Goal: Information Seeking & Learning: Learn about a topic

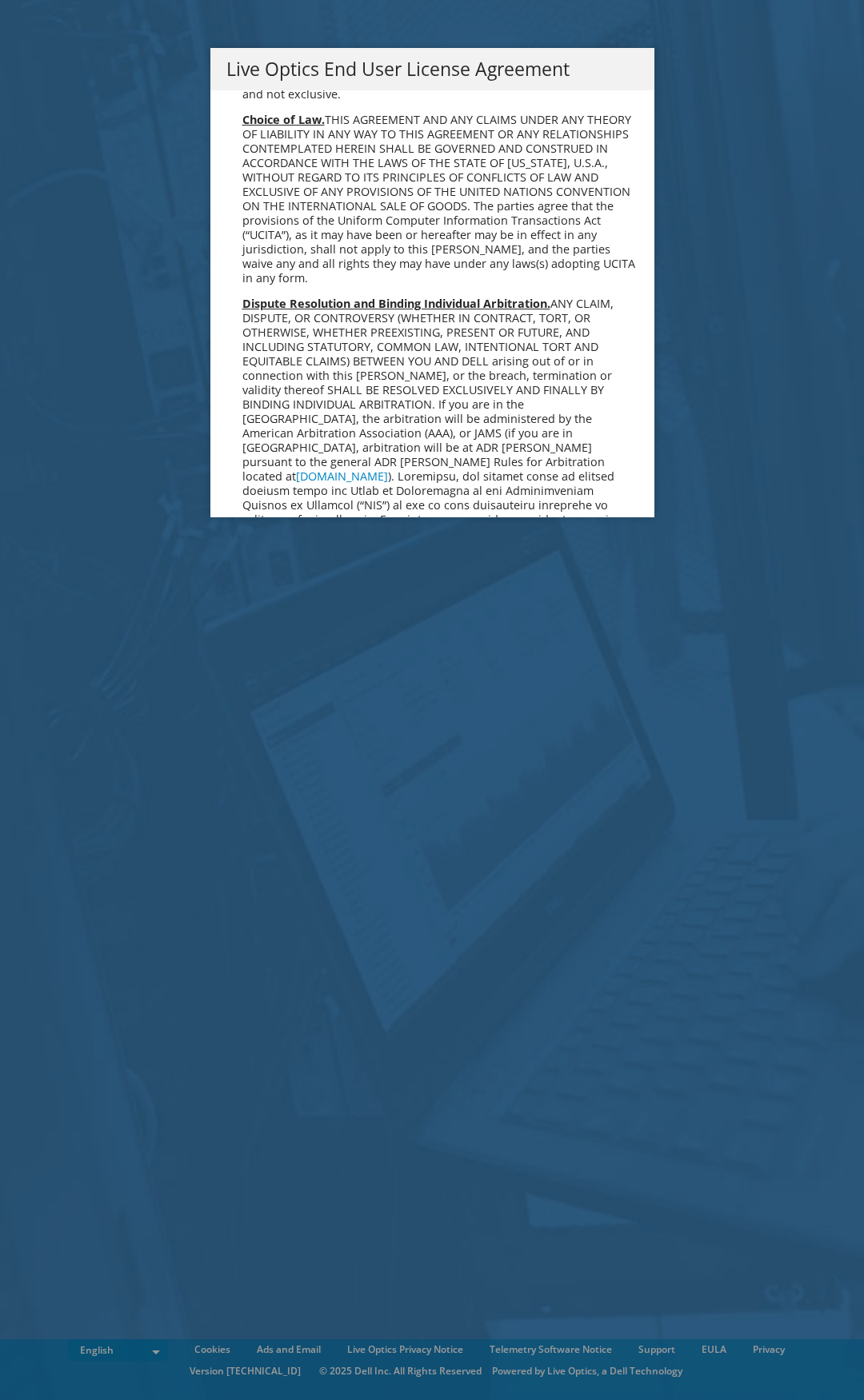
scroll to position [6047, 0]
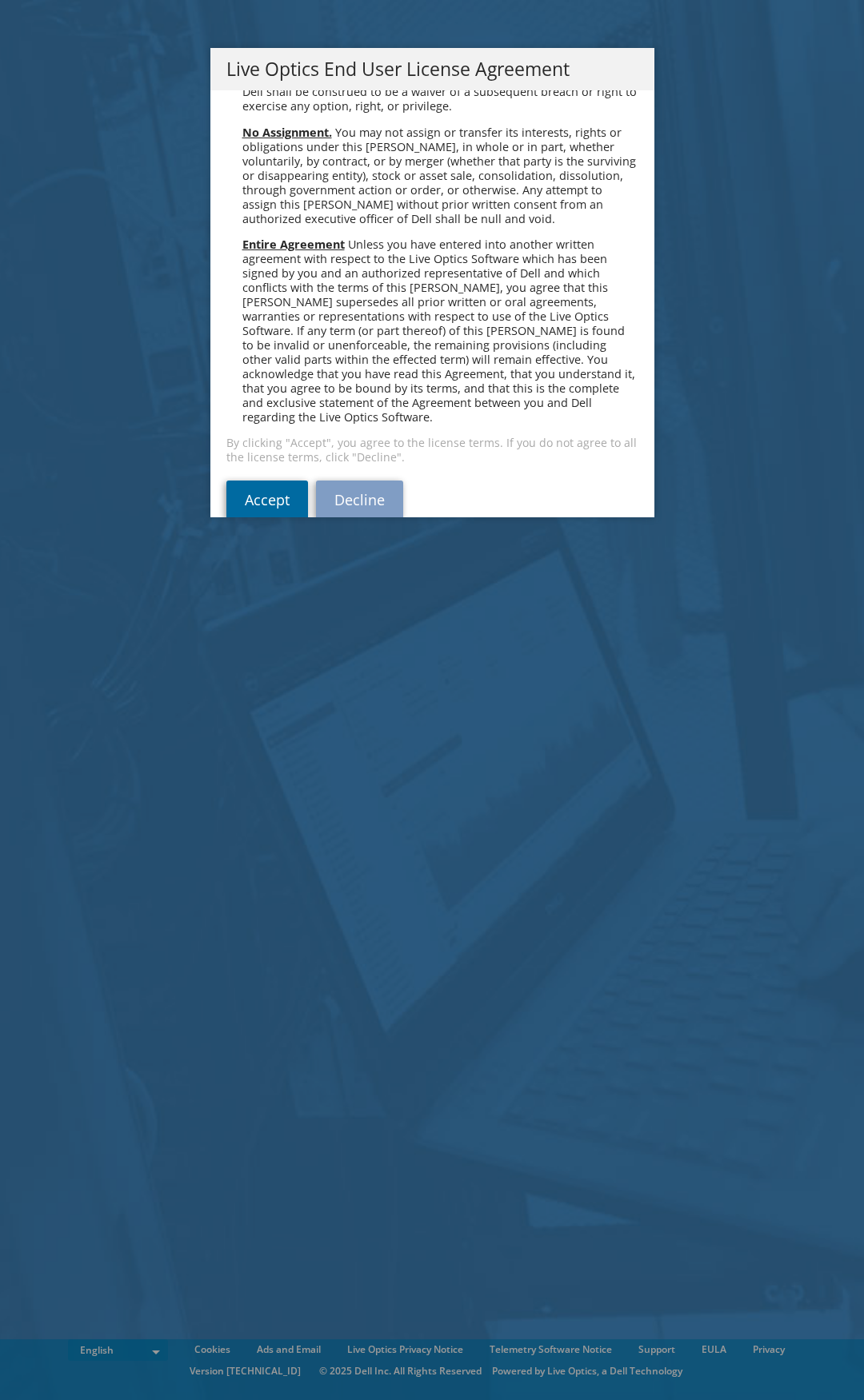
click at [245, 480] on link "Accept" at bounding box center [267, 500] width 81 height 39
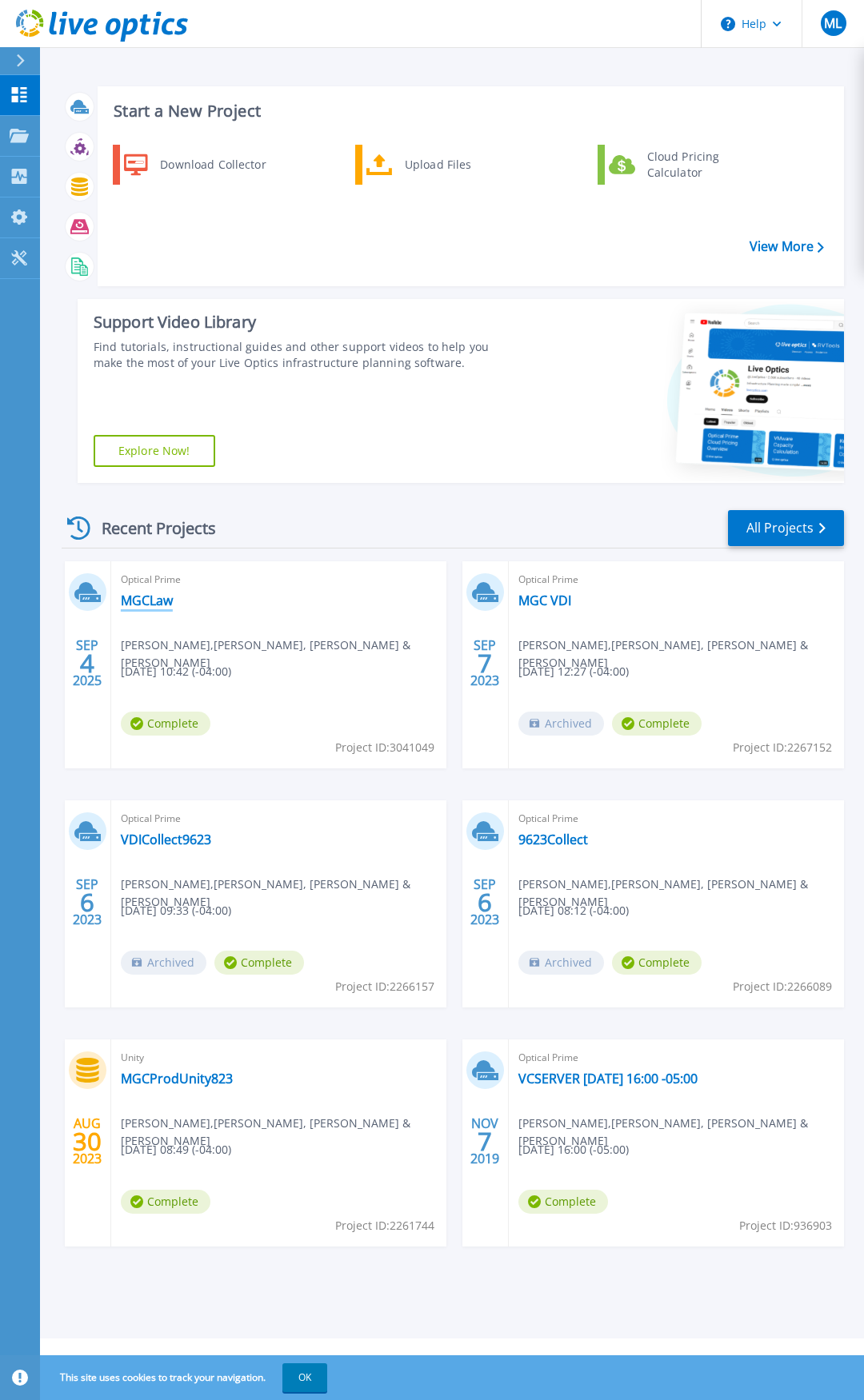
click at [147, 600] on link "MGCLaw" at bounding box center [147, 600] width 52 height 16
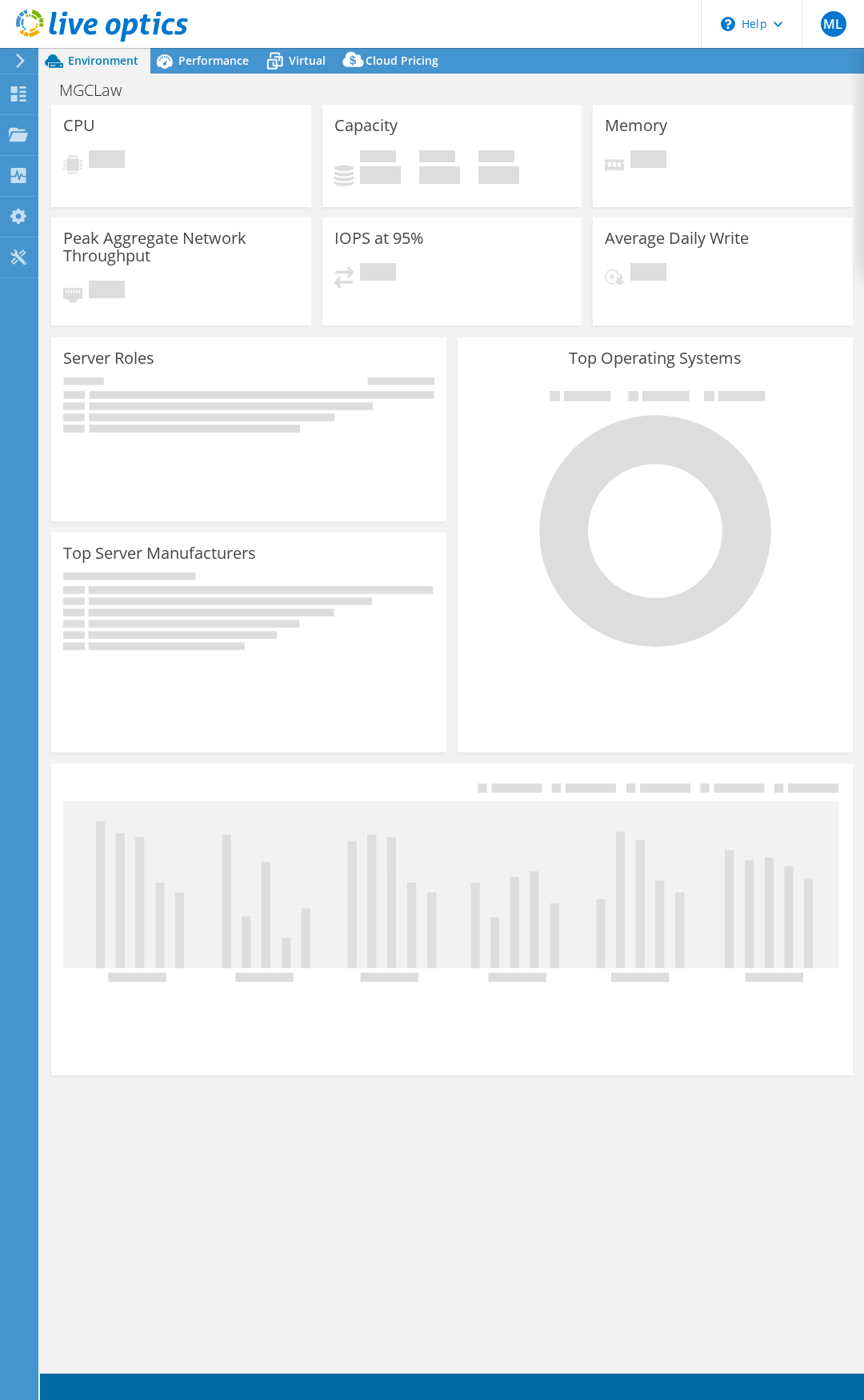
select select "USD"
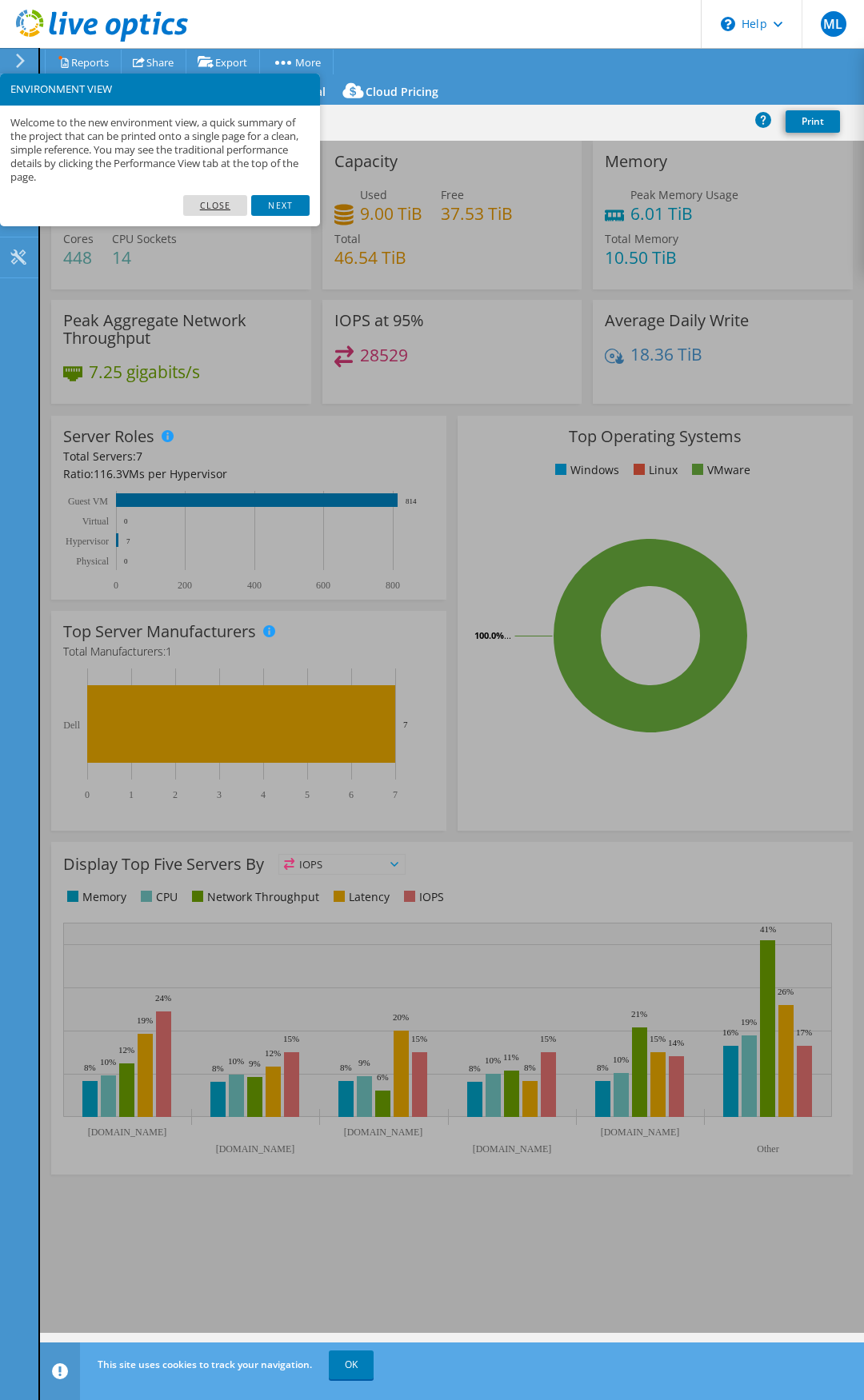
click at [234, 202] on link "Close" at bounding box center [216, 206] width 65 height 21
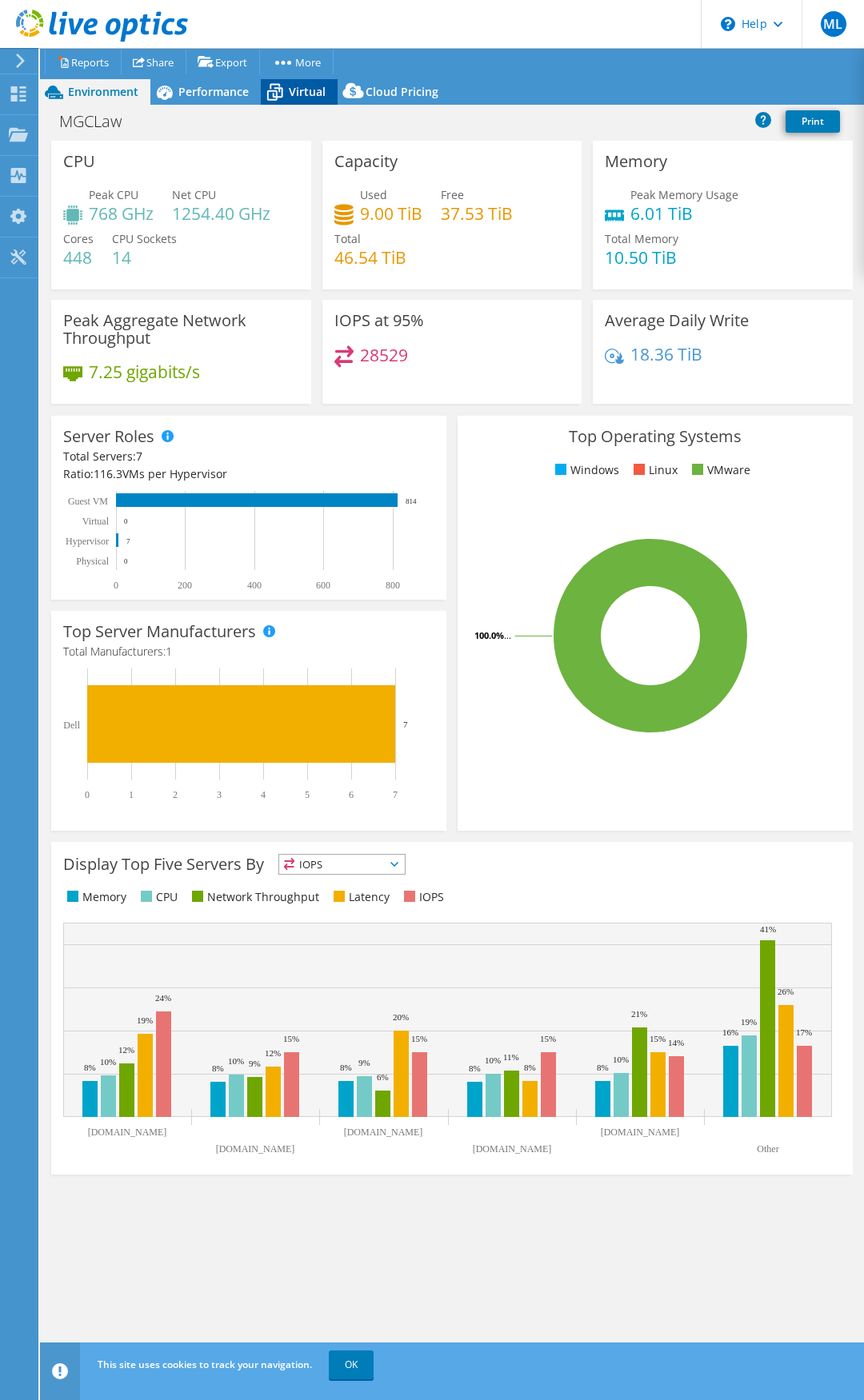
click at [302, 97] on span "Virtual" at bounding box center [307, 92] width 37 height 15
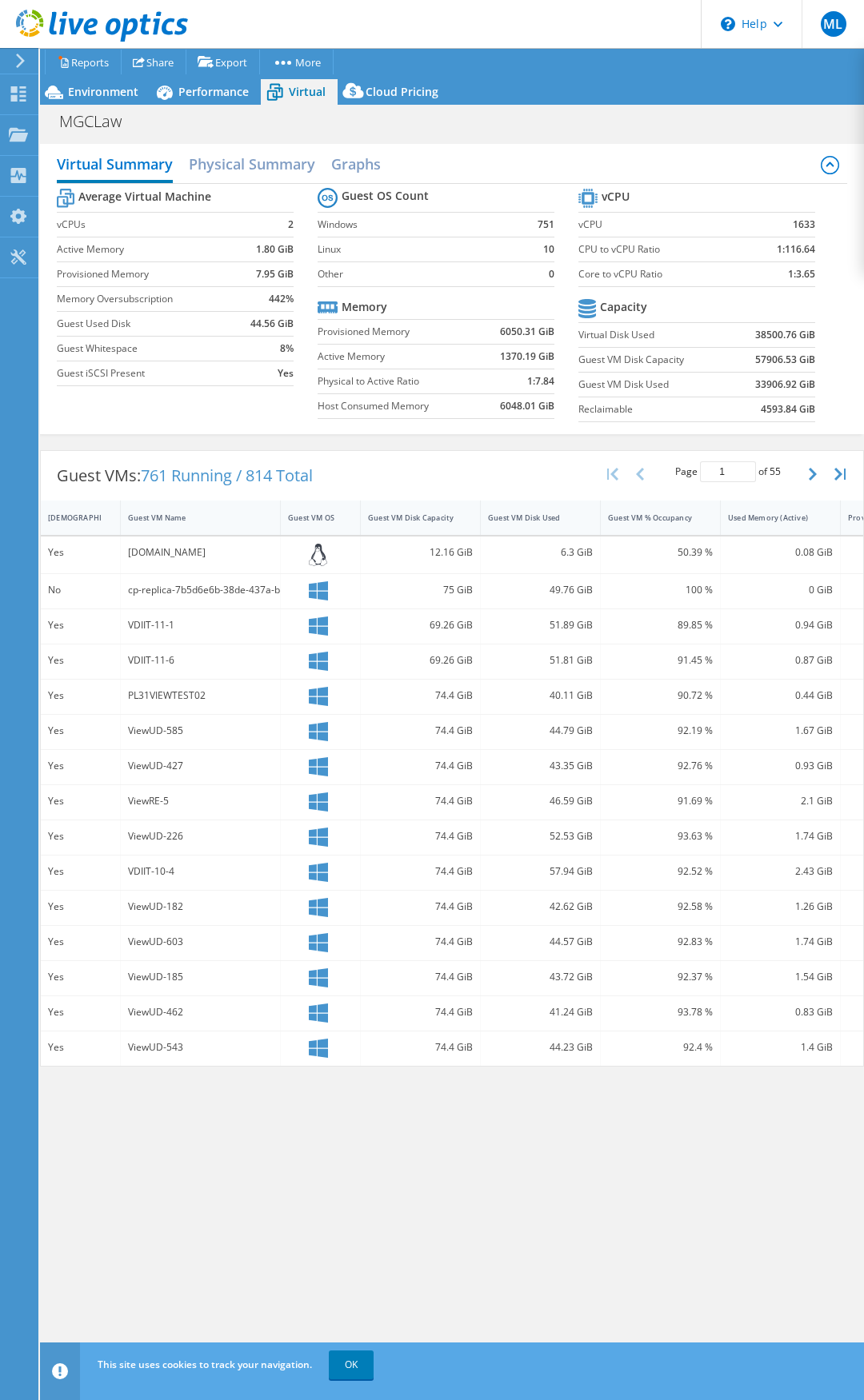
click at [258, 942] on div "ViewUD-603" at bounding box center [200, 942] width 145 height 17
click at [262, 156] on h2 "Physical Summary" at bounding box center [251, 165] width 127 height 35
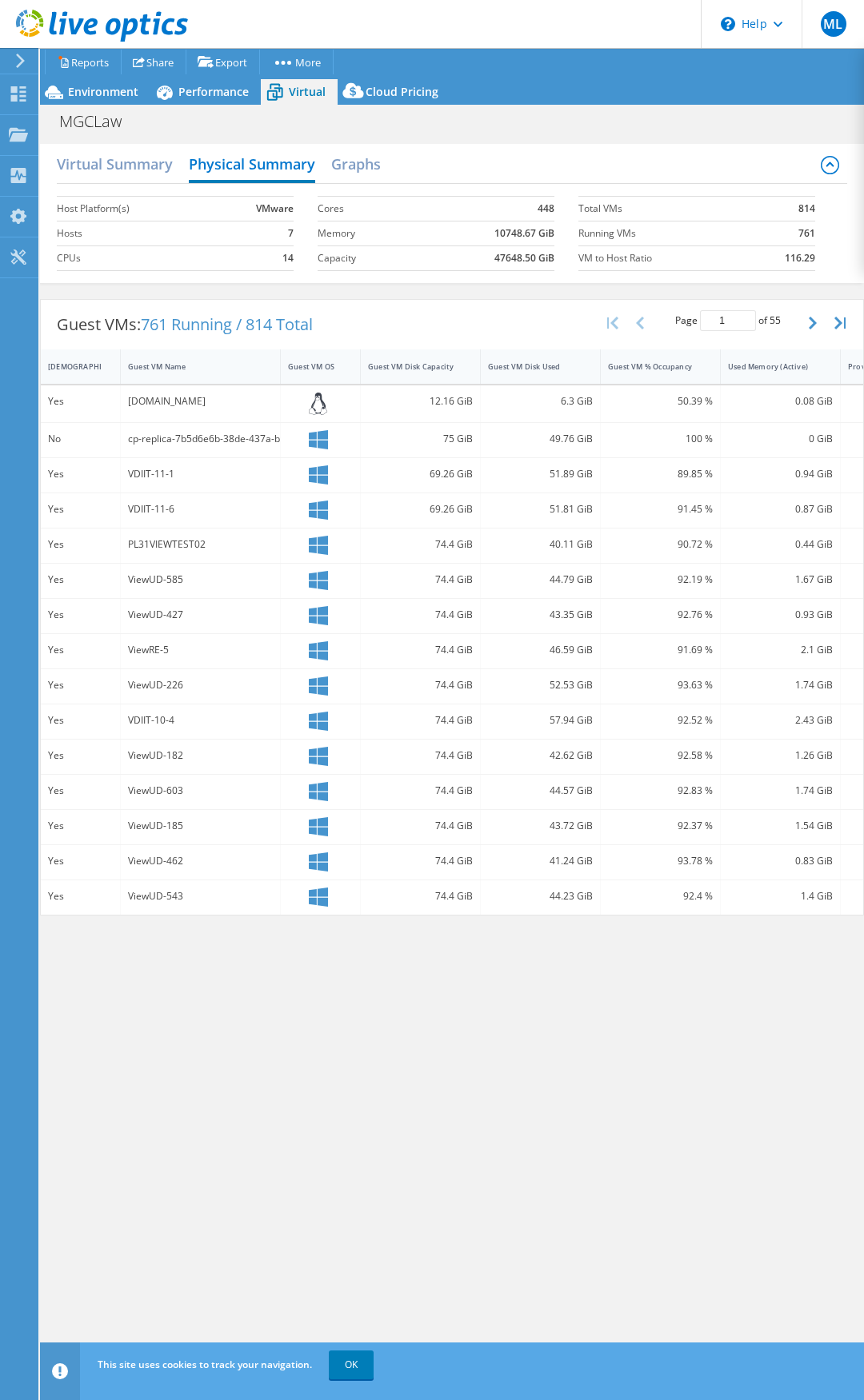
click at [21, 61] on icon at bounding box center [20, 60] width 12 height 14
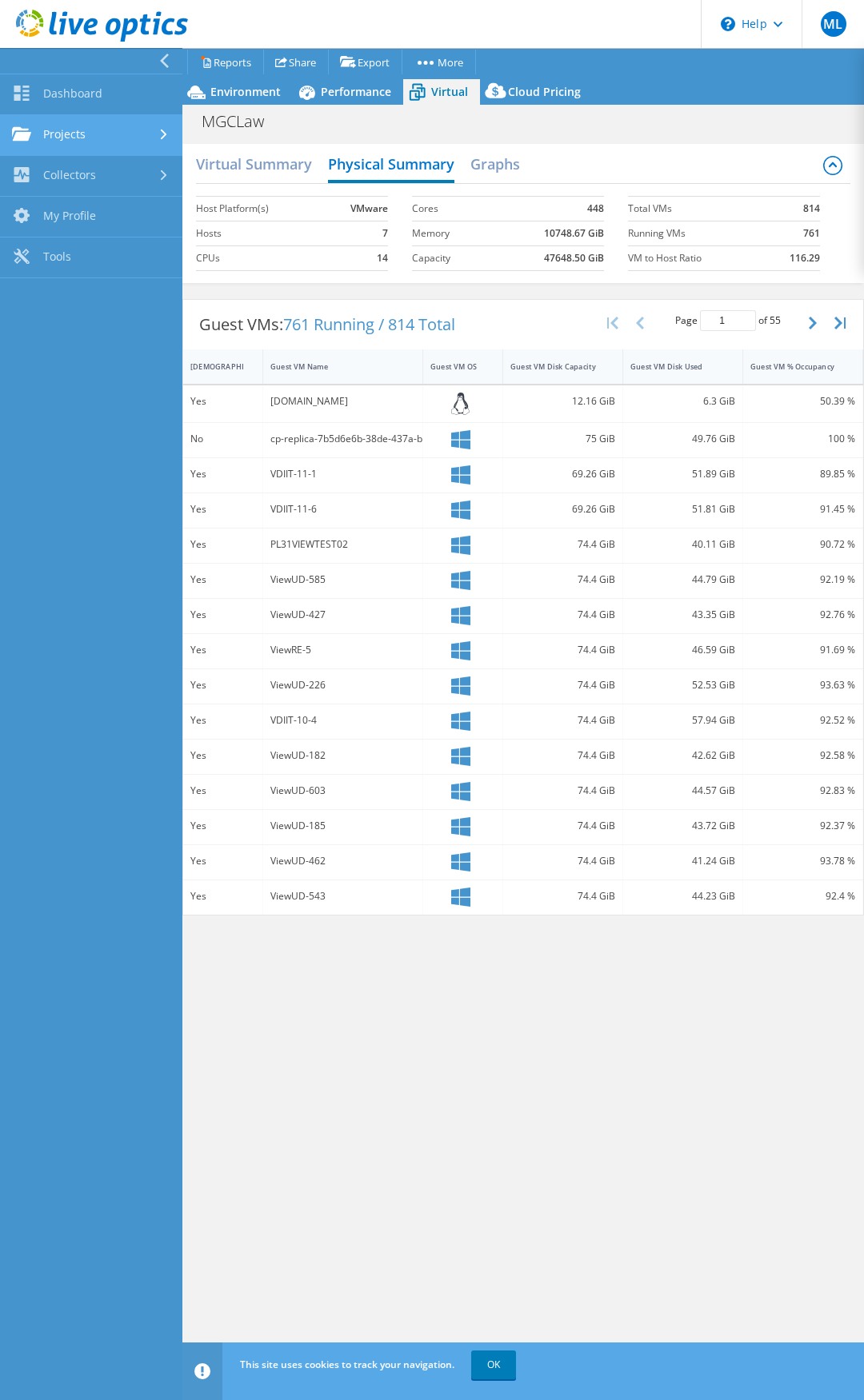
click at [79, 130] on link "Projects" at bounding box center [91, 135] width 183 height 41
click at [428, 1006] on div "Virtual Summary Physical Summary Graphs Host Platform(s) VMware Hosts 7 CPUs 14…" at bounding box center [523, 732] width 681 height 1192
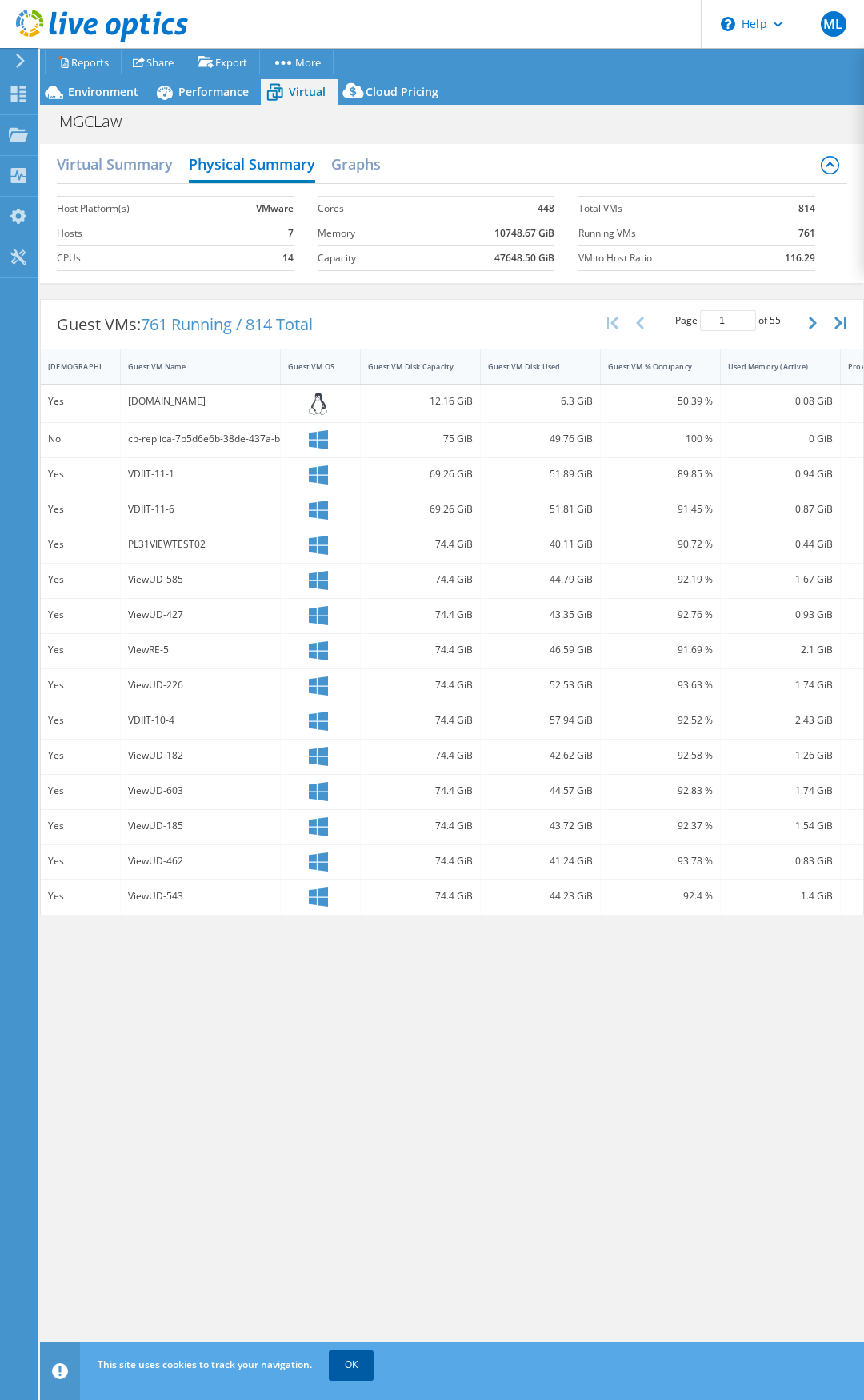
click at [360, 1362] on link "OK" at bounding box center [351, 1365] width 44 height 29
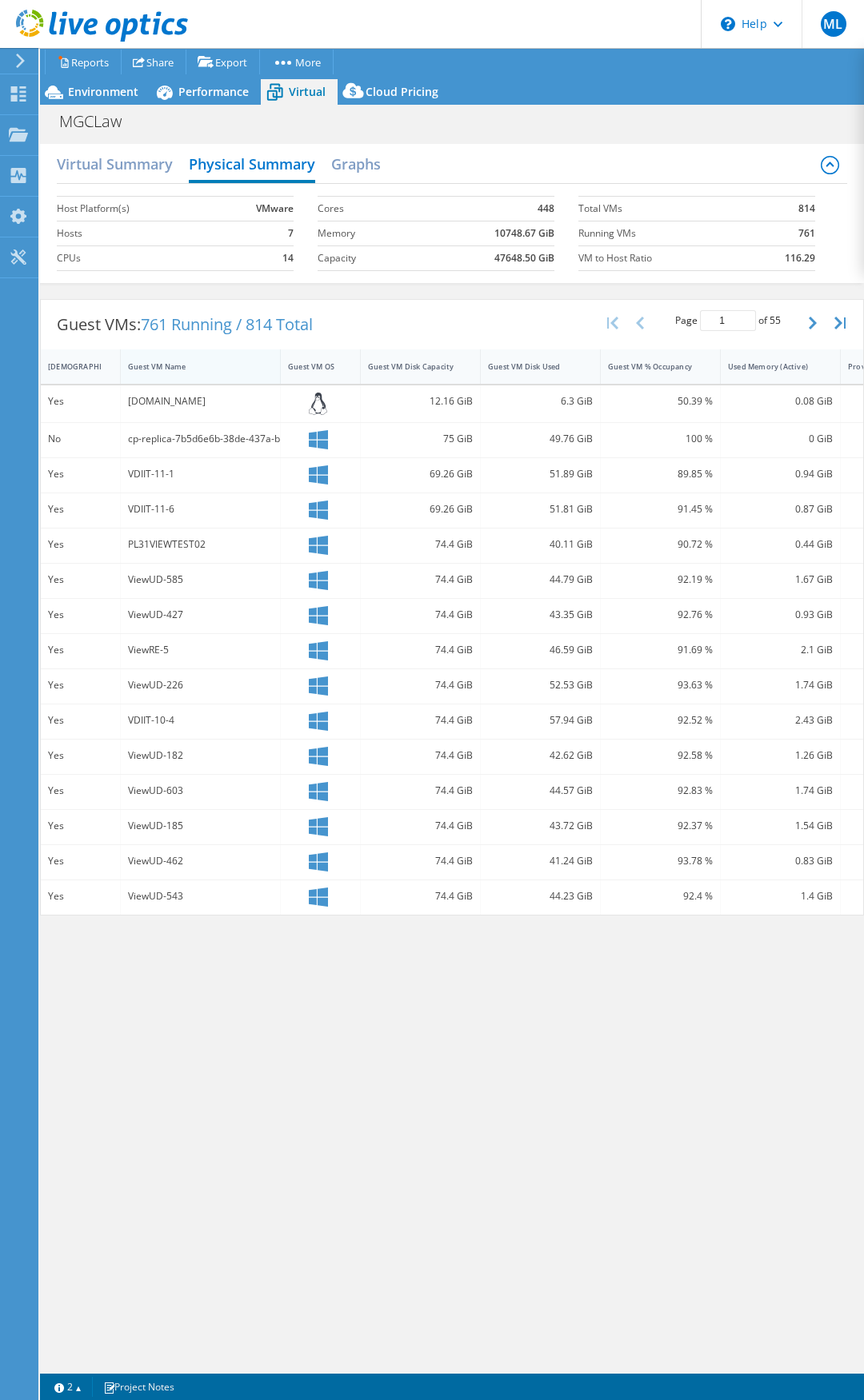
click at [167, 371] on div "Guest VM Name" at bounding box center [190, 366] width 126 height 11
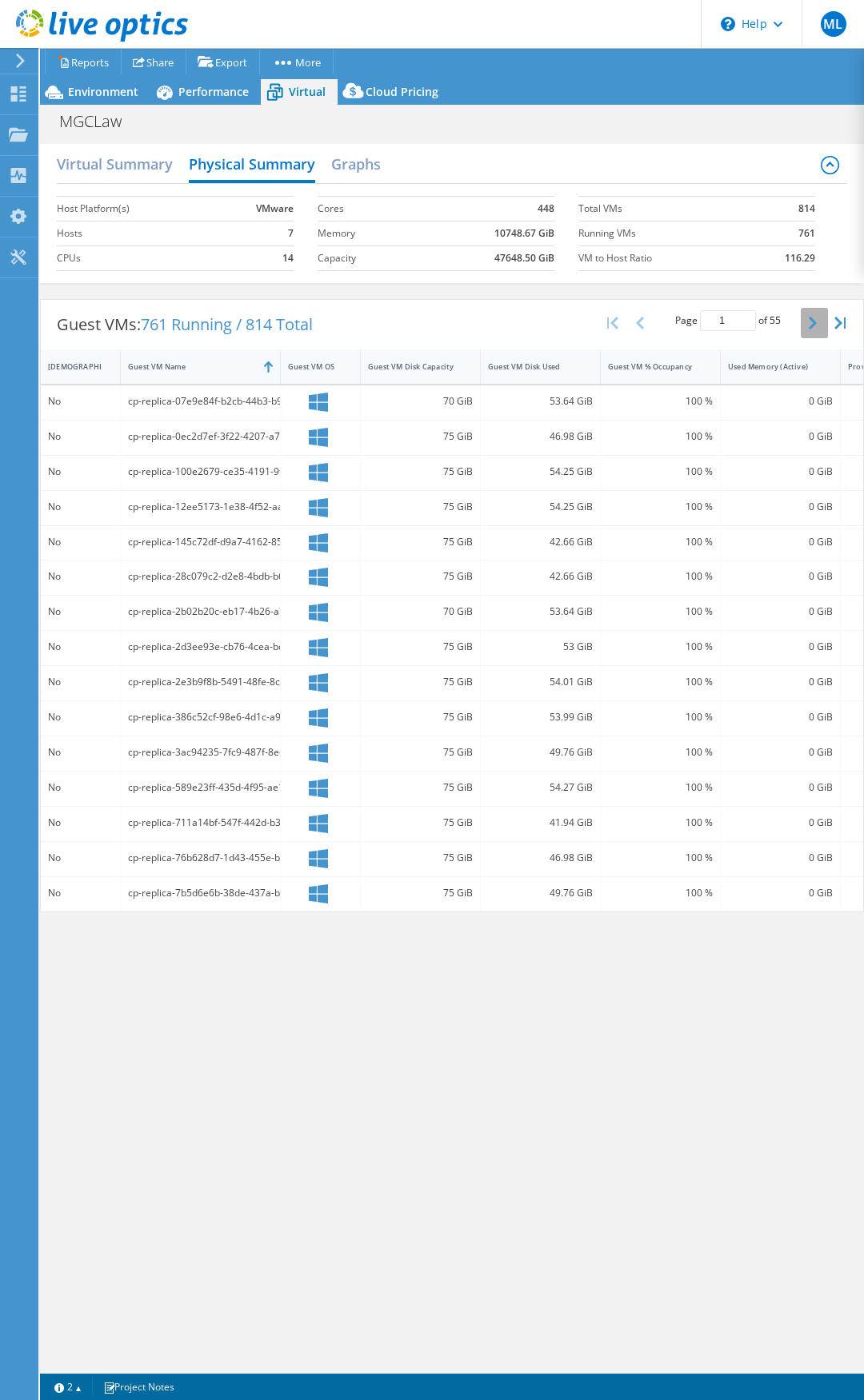
click at [807, 322] on button "button" at bounding box center [815, 323] width 27 height 30
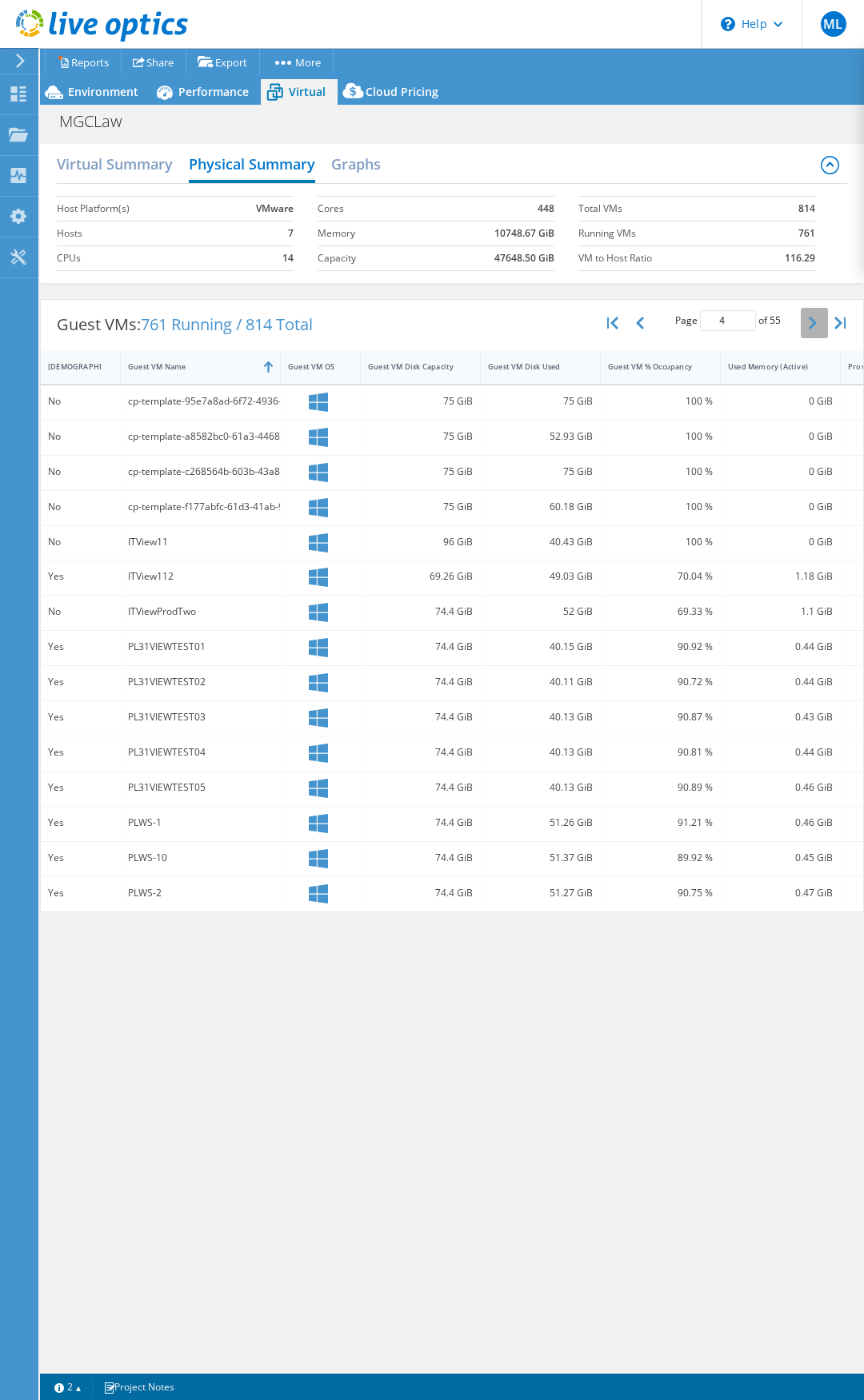
click at [807, 322] on button "button" at bounding box center [815, 323] width 27 height 30
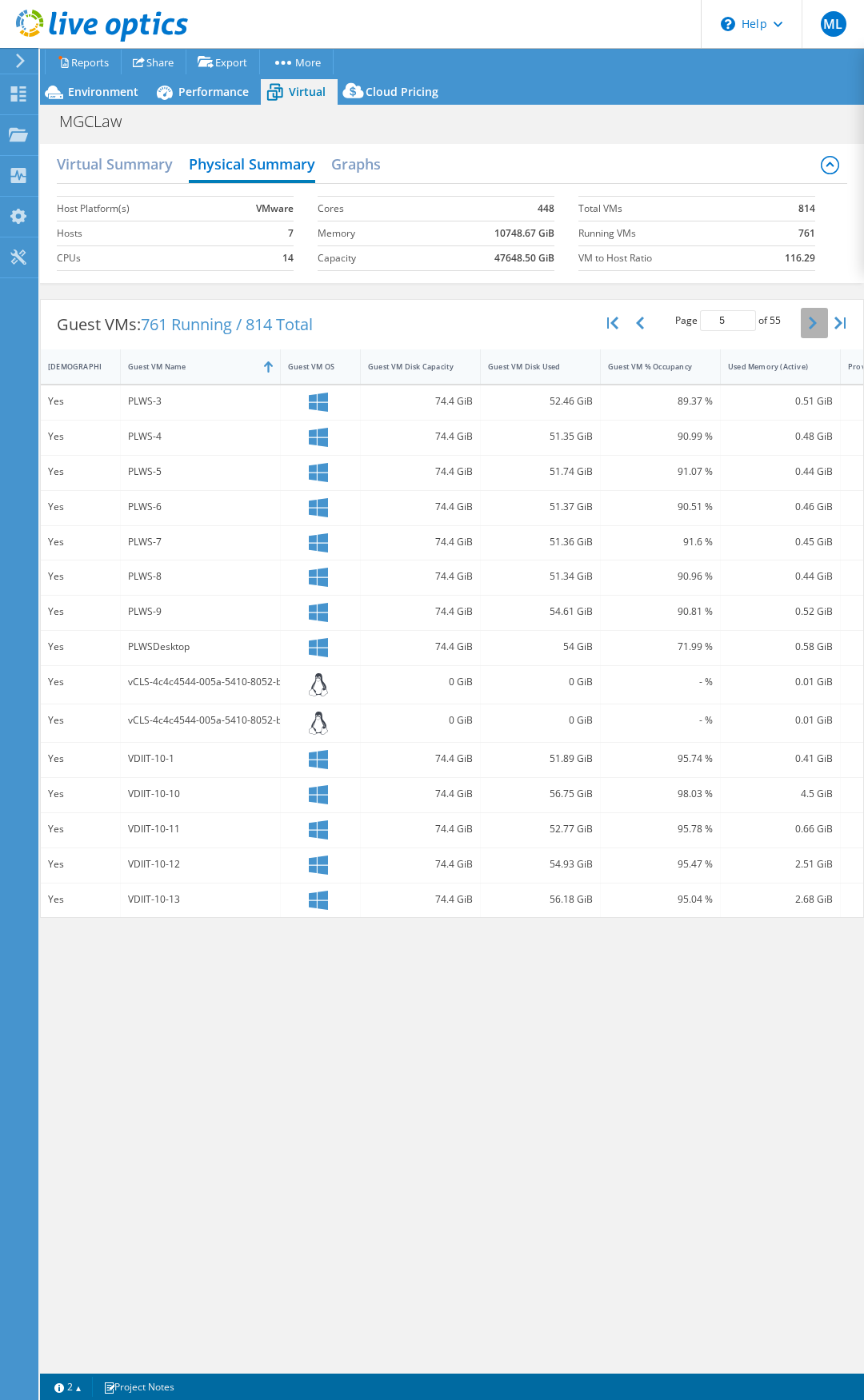
click at [807, 322] on button "button" at bounding box center [815, 323] width 27 height 30
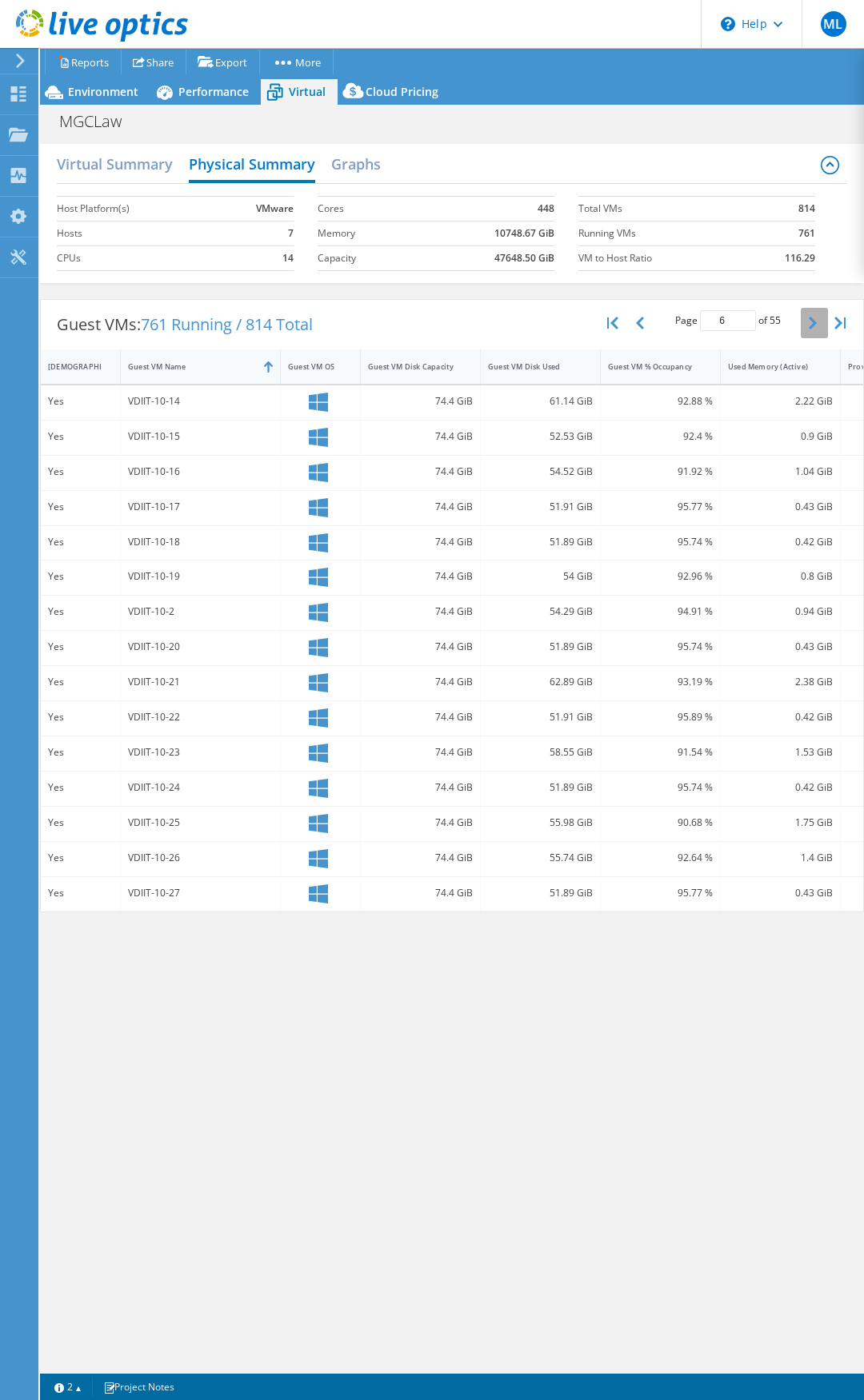
click at [807, 322] on button "button" at bounding box center [815, 323] width 27 height 30
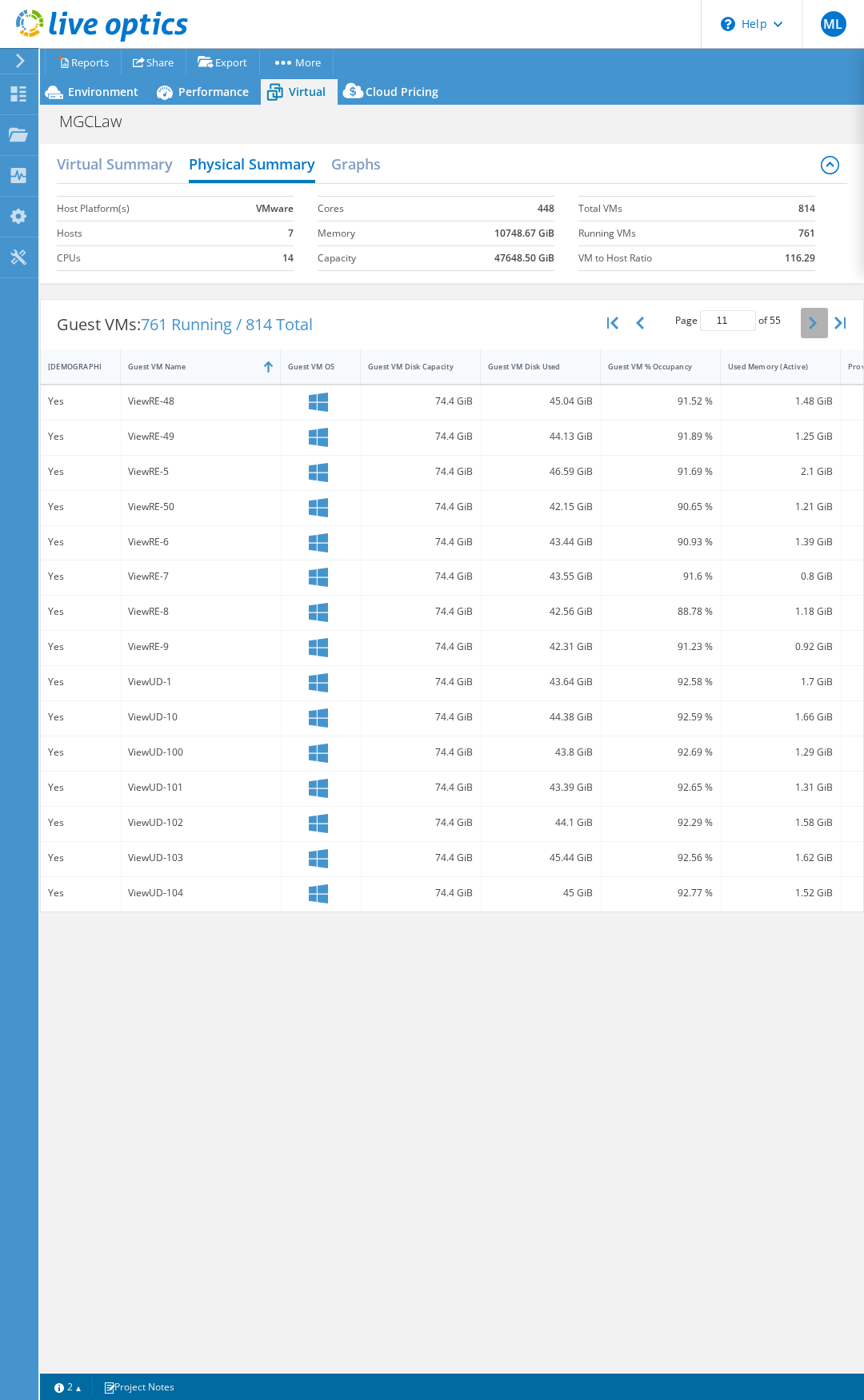
click at [807, 322] on button "button" at bounding box center [815, 323] width 27 height 30
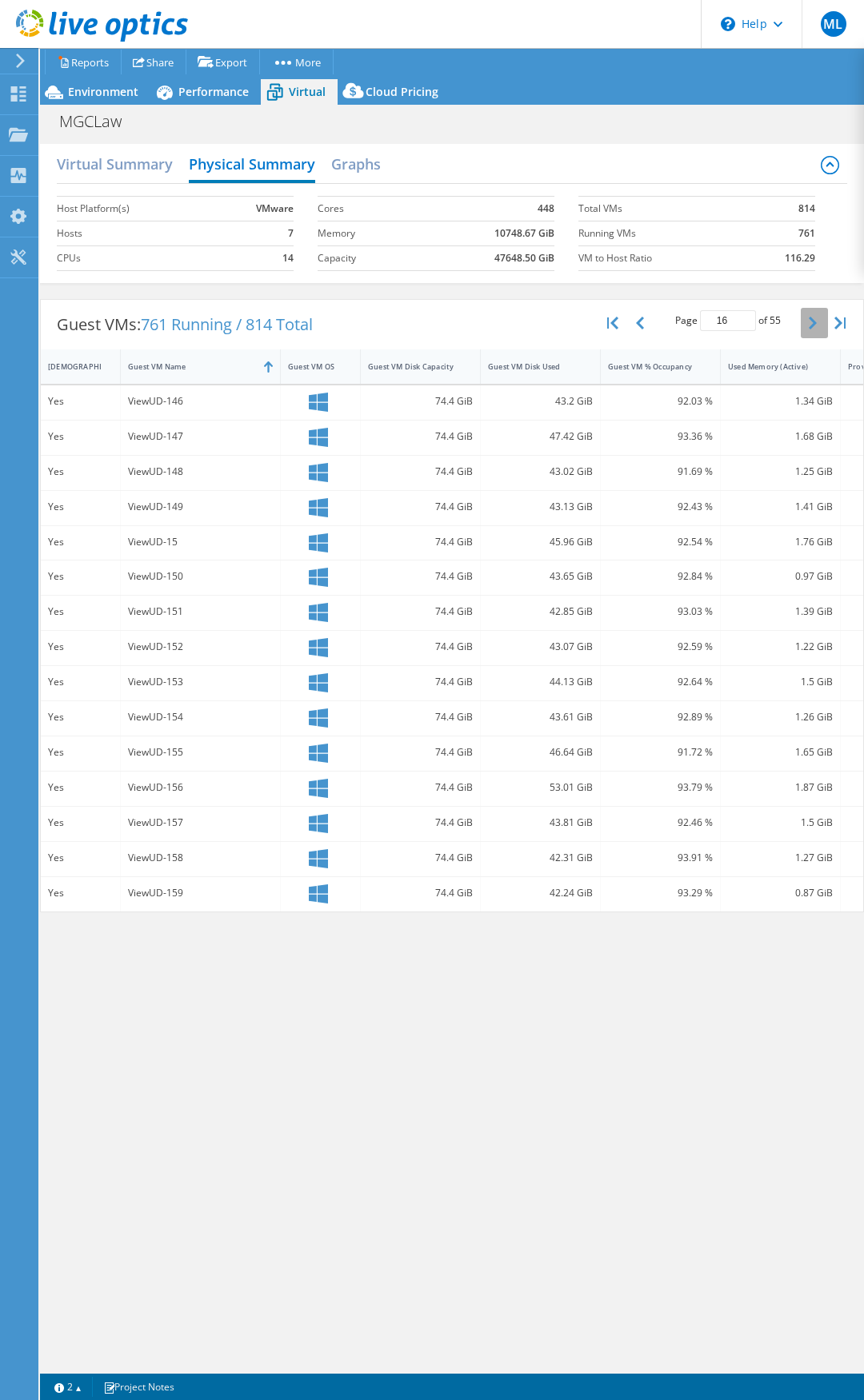
click at [807, 322] on button "button" at bounding box center [815, 323] width 27 height 30
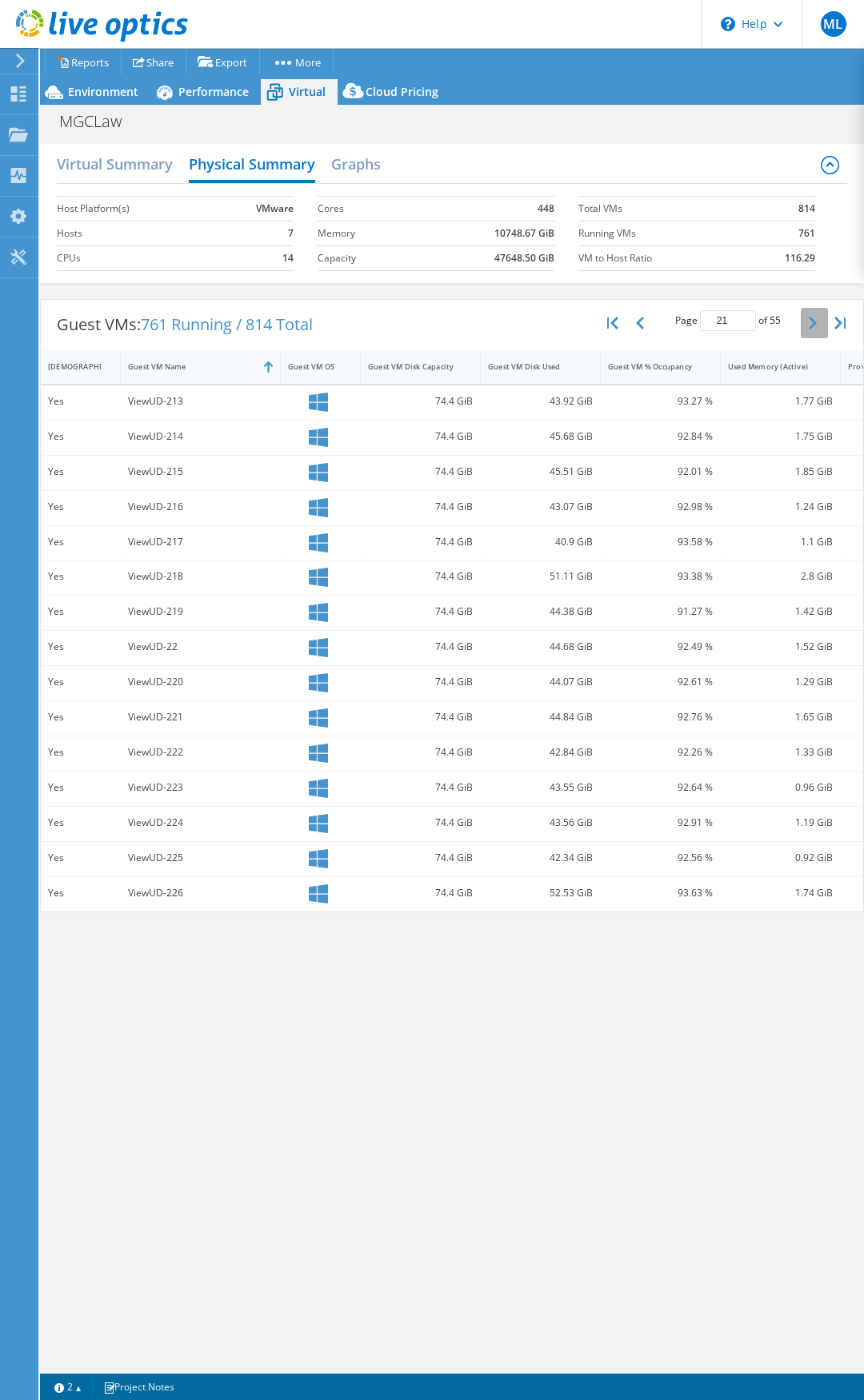
click at [807, 322] on button "button" at bounding box center [815, 323] width 27 height 30
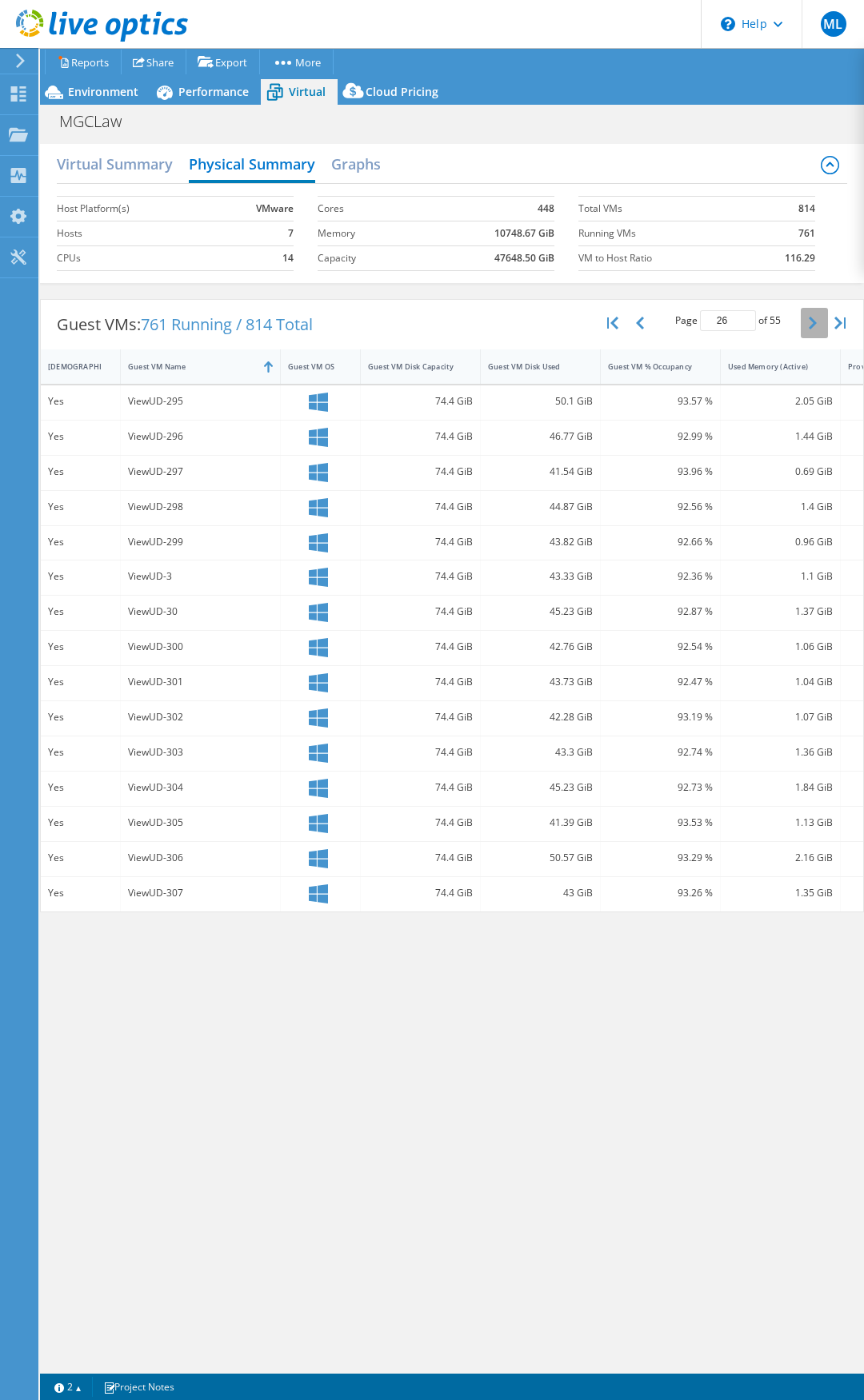
click at [807, 322] on button "button" at bounding box center [815, 323] width 27 height 30
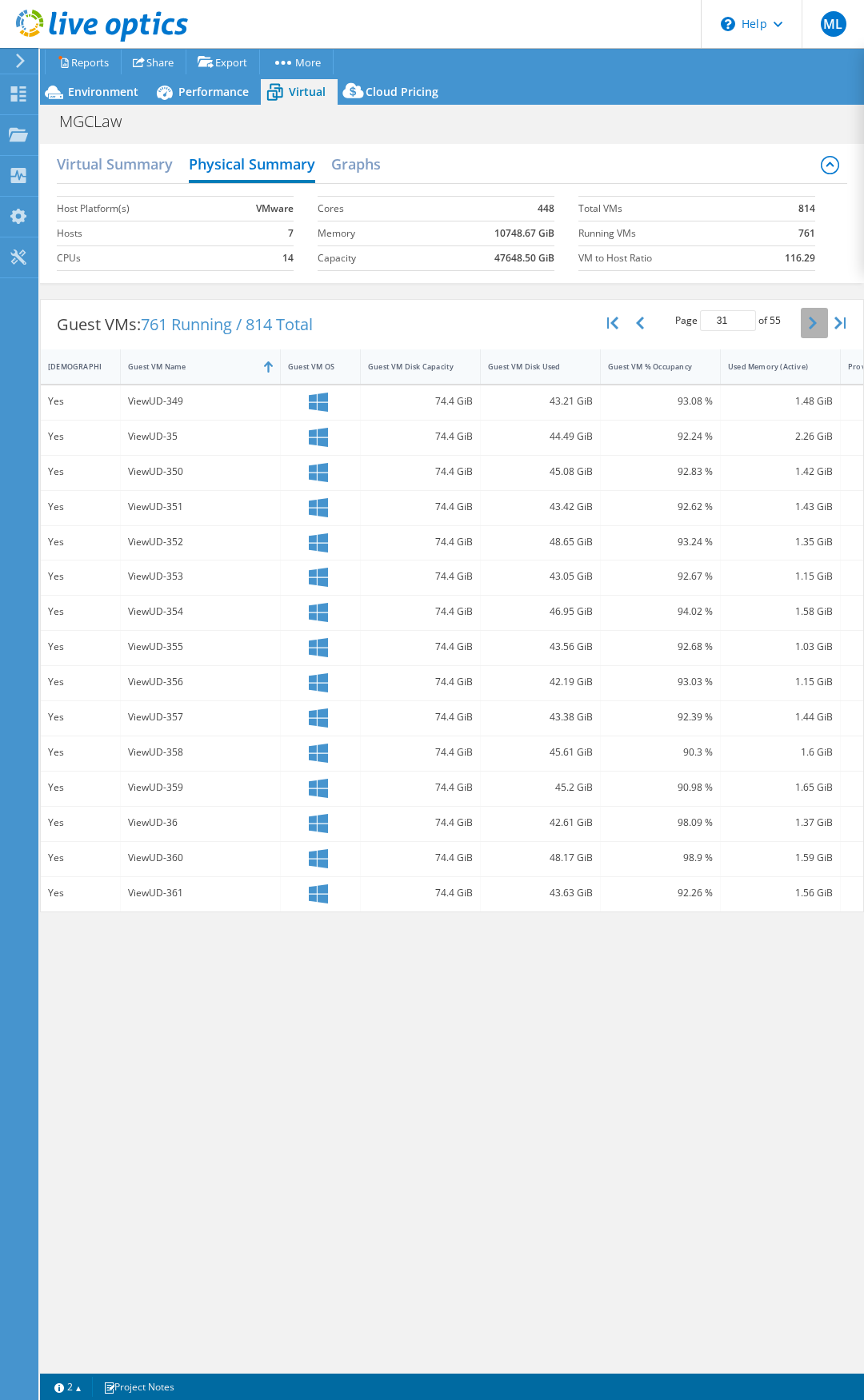
click at [807, 322] on button "button" at bounding box center [815, 323] width 27 height 30
type input "35"
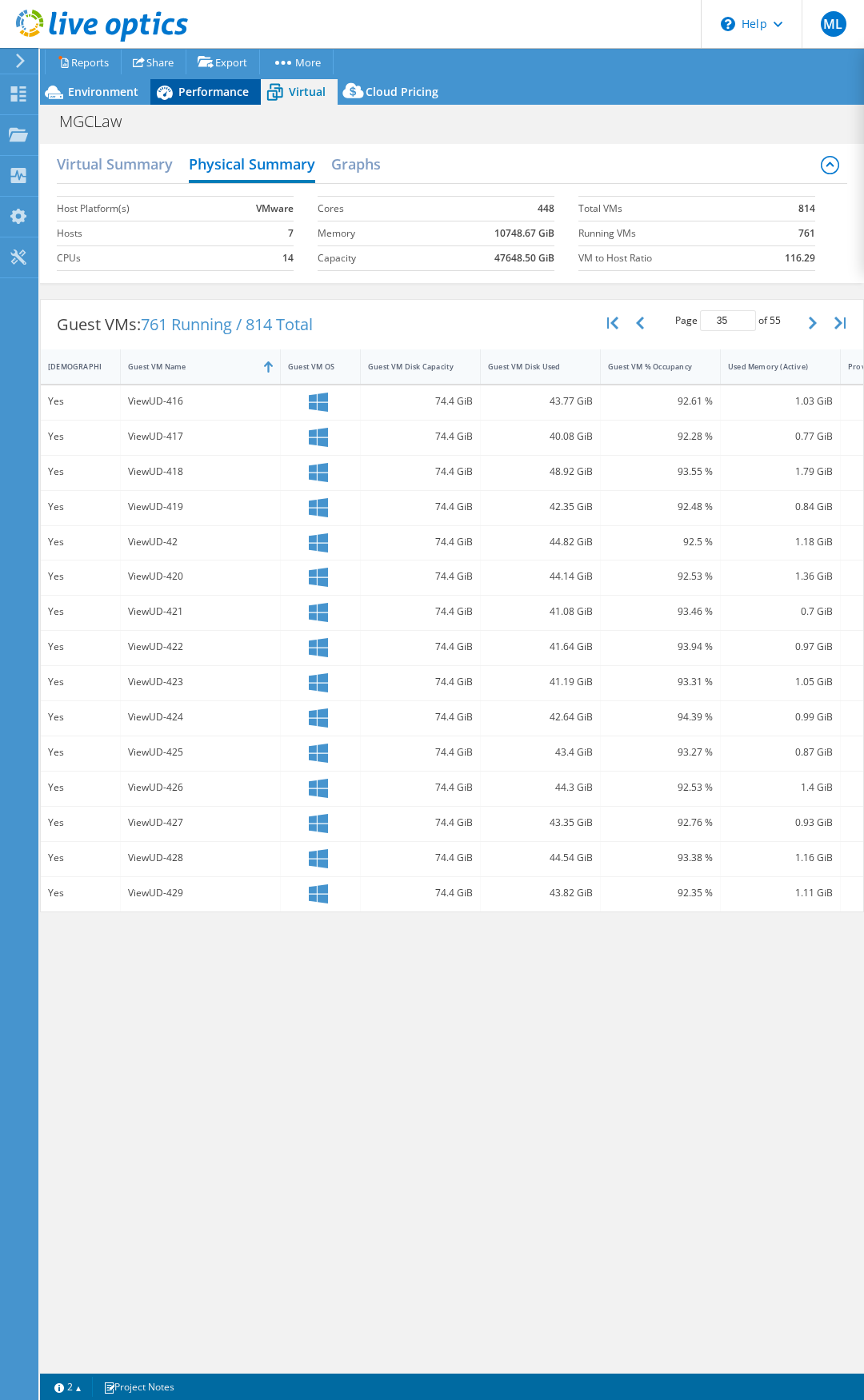
click at [239, 100] on div "Performance" at bounding box center [206, 92] width 110 height 25
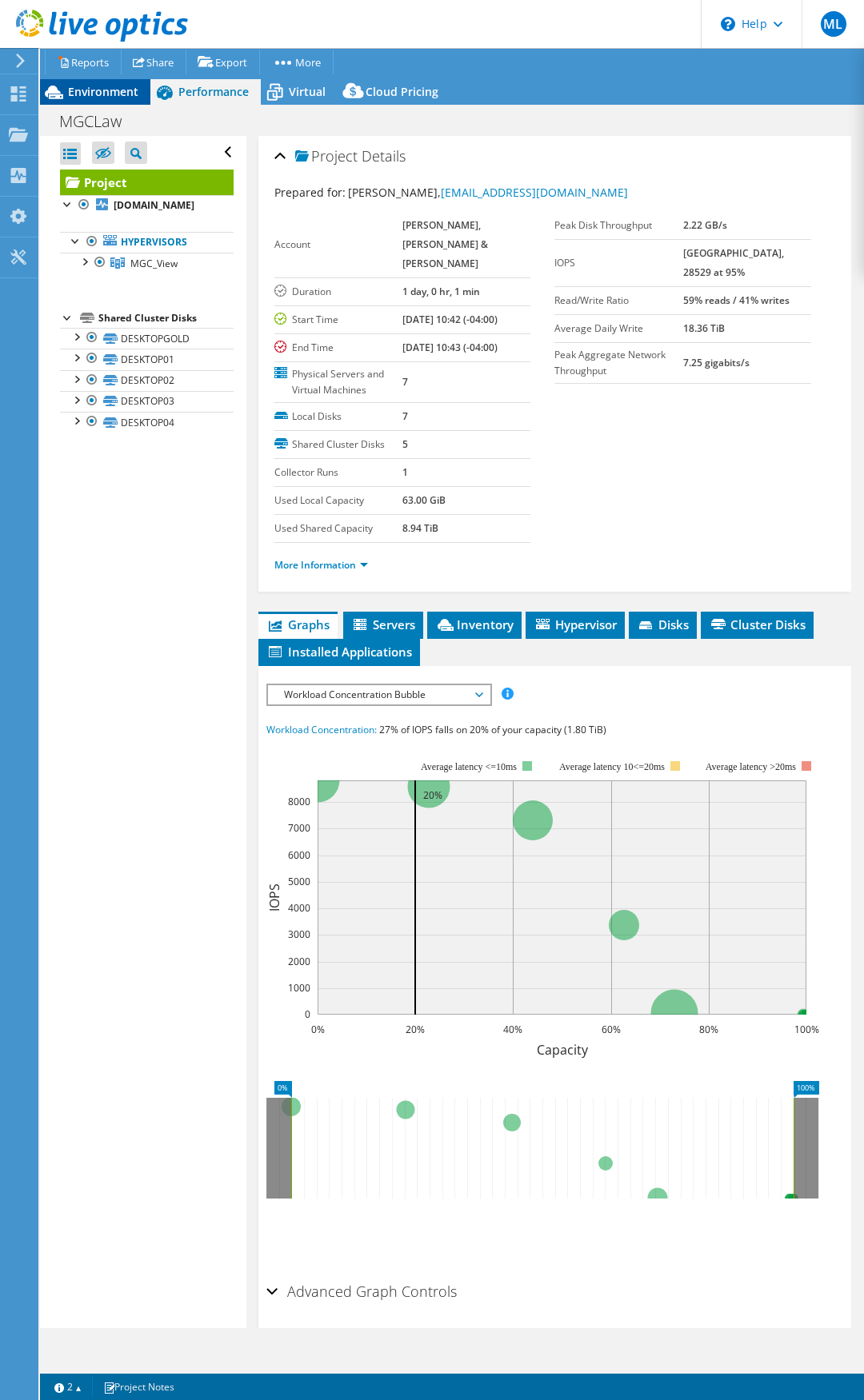
click at [130, 95] on span "Environment" at bounding box center [102, 92] width 71 height 15
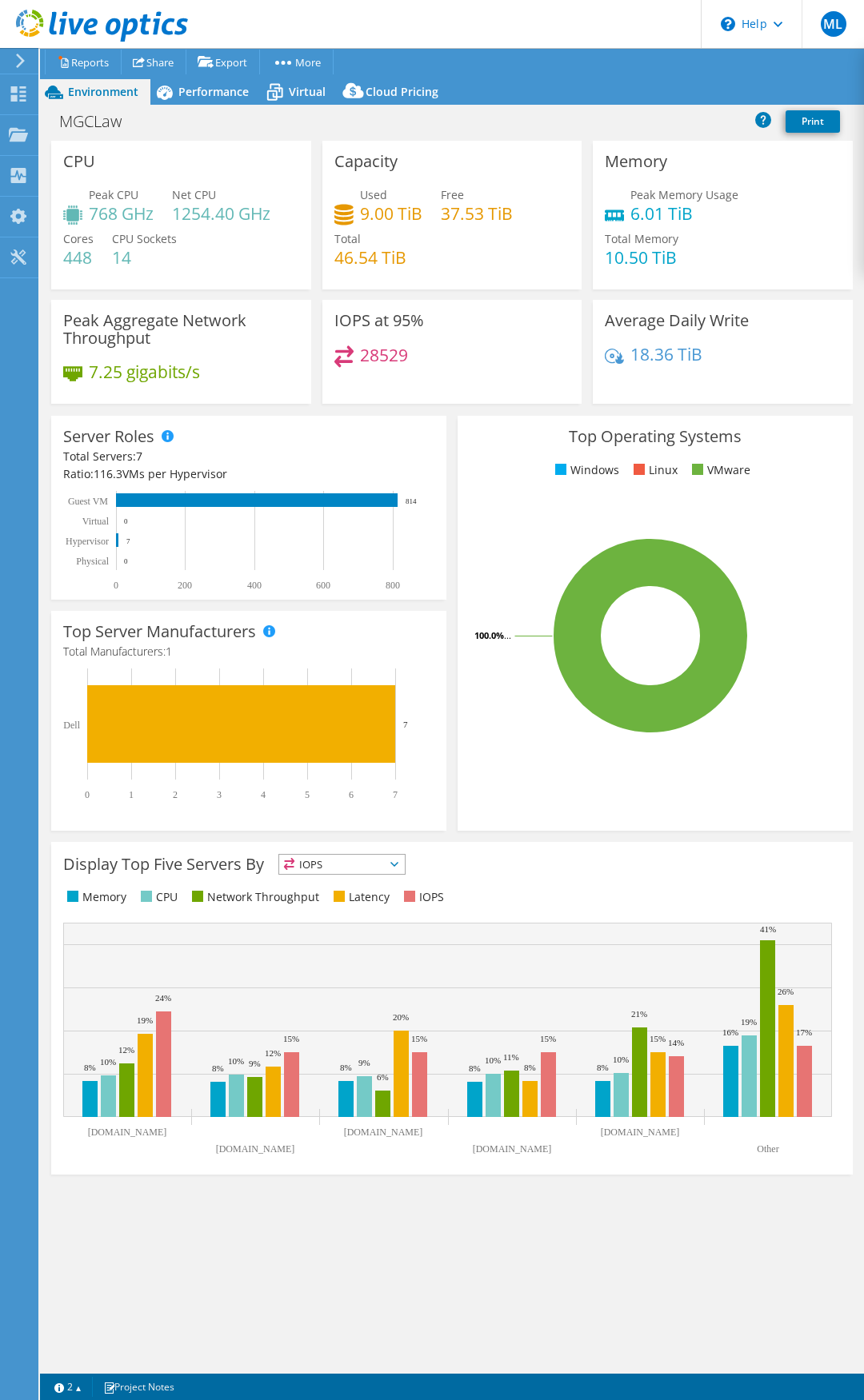
click at [21, 56] on icon at bounding box center [20, 60] width 12 height 14
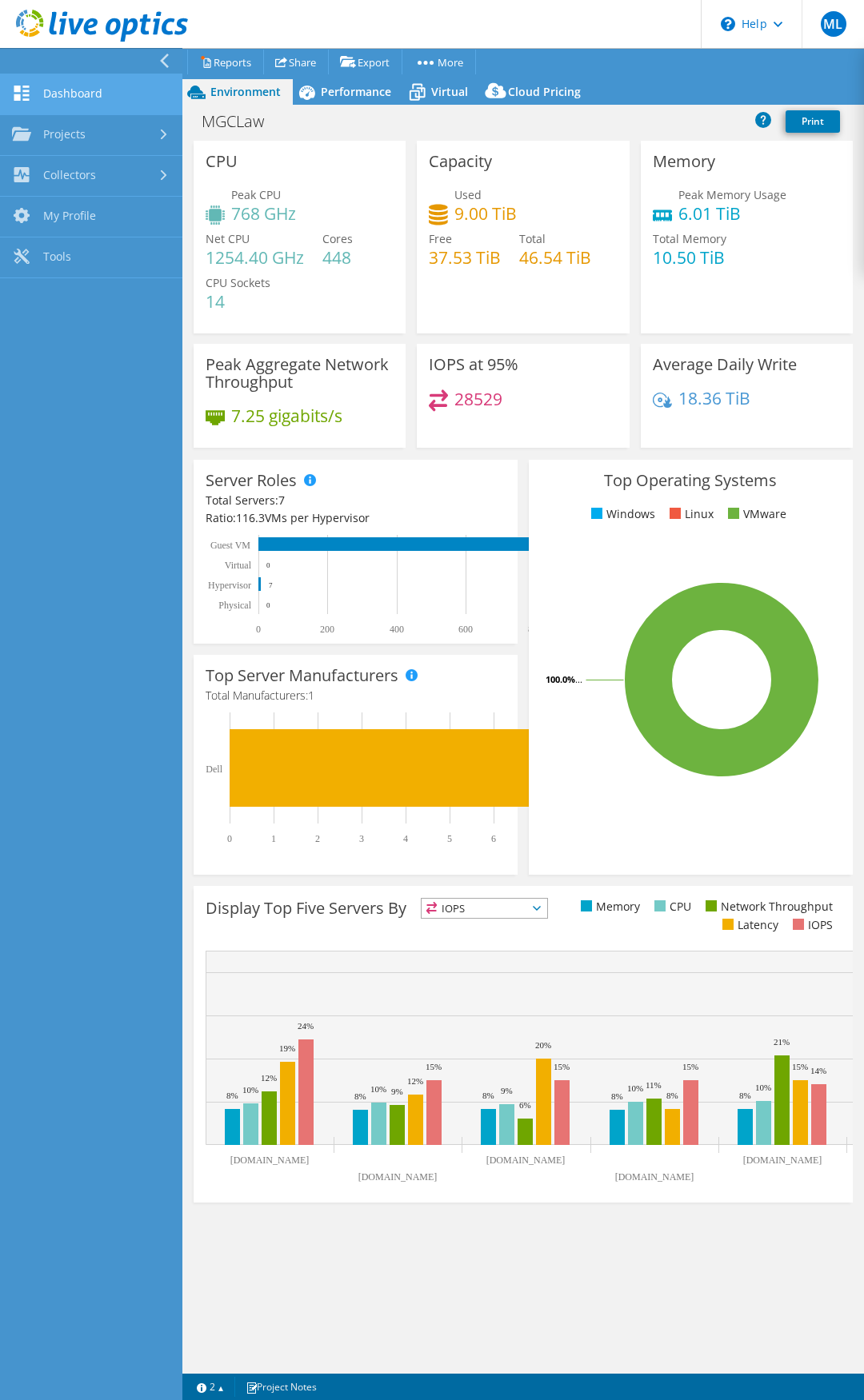
click at [115, 100] on link "Dashboard" at bounding box center [91, 95] width 183 height 41
